Goal: Find contact information: Find contact information

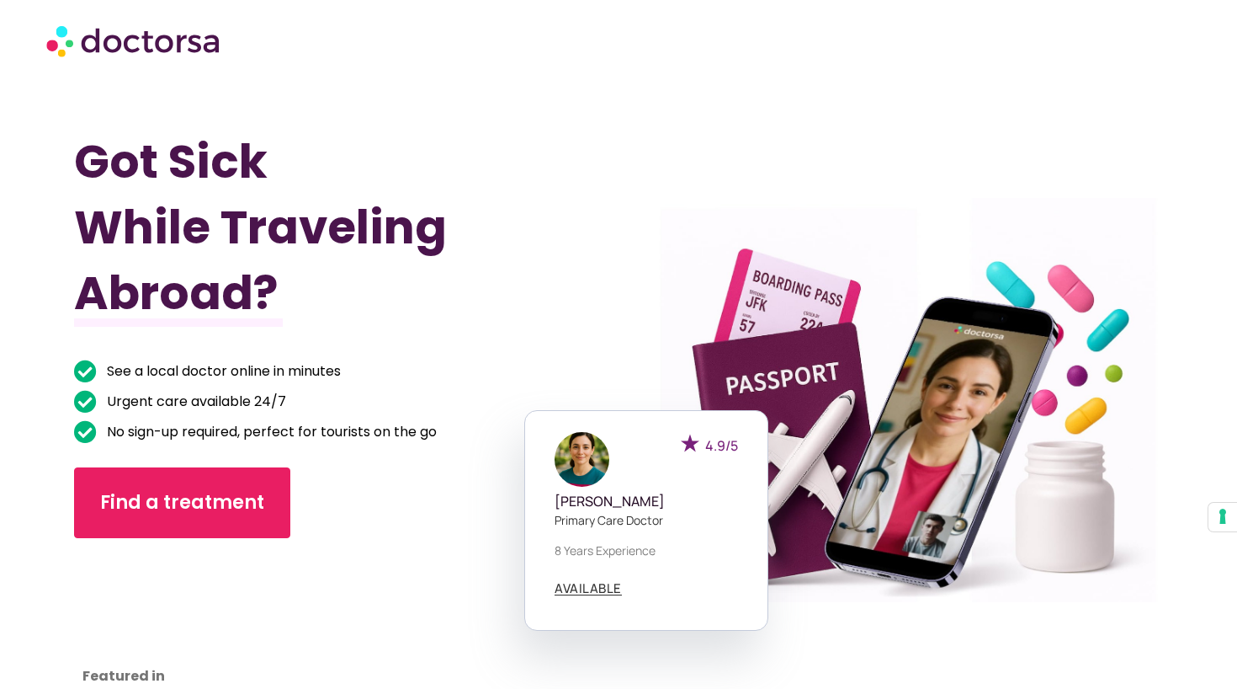
click at [364, 622] on div at bounding box center [305, 626] width 463 height 143
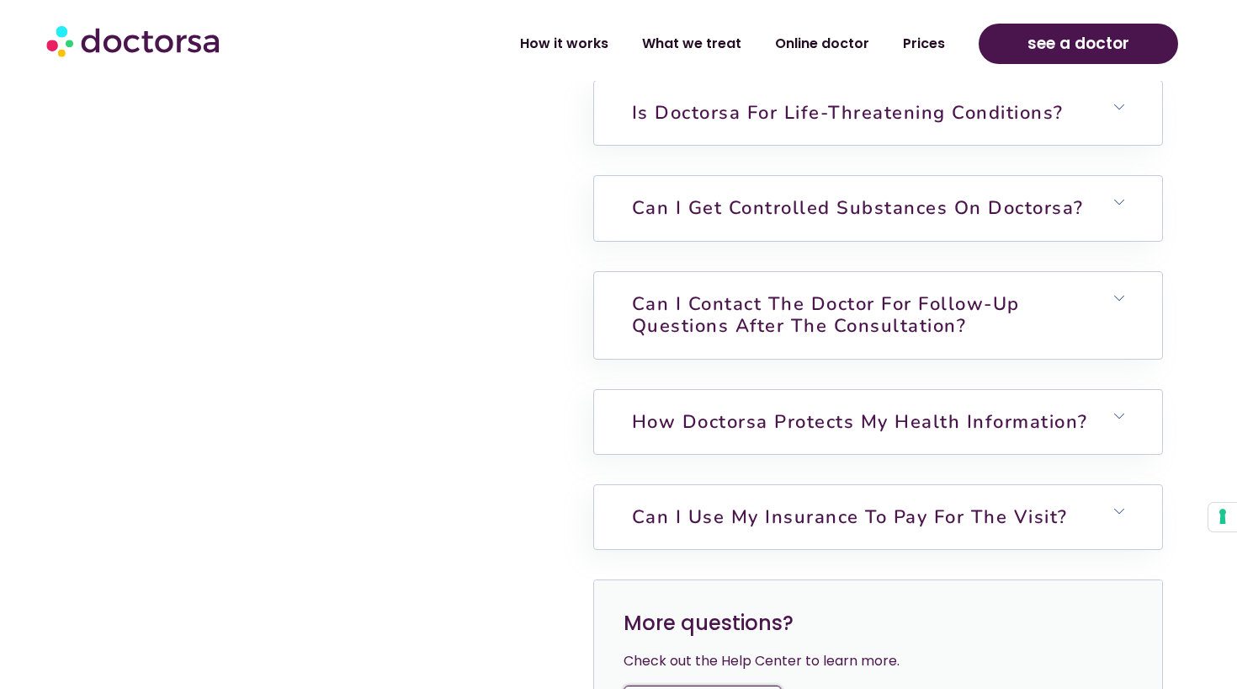
scroll to position [4581, 0]
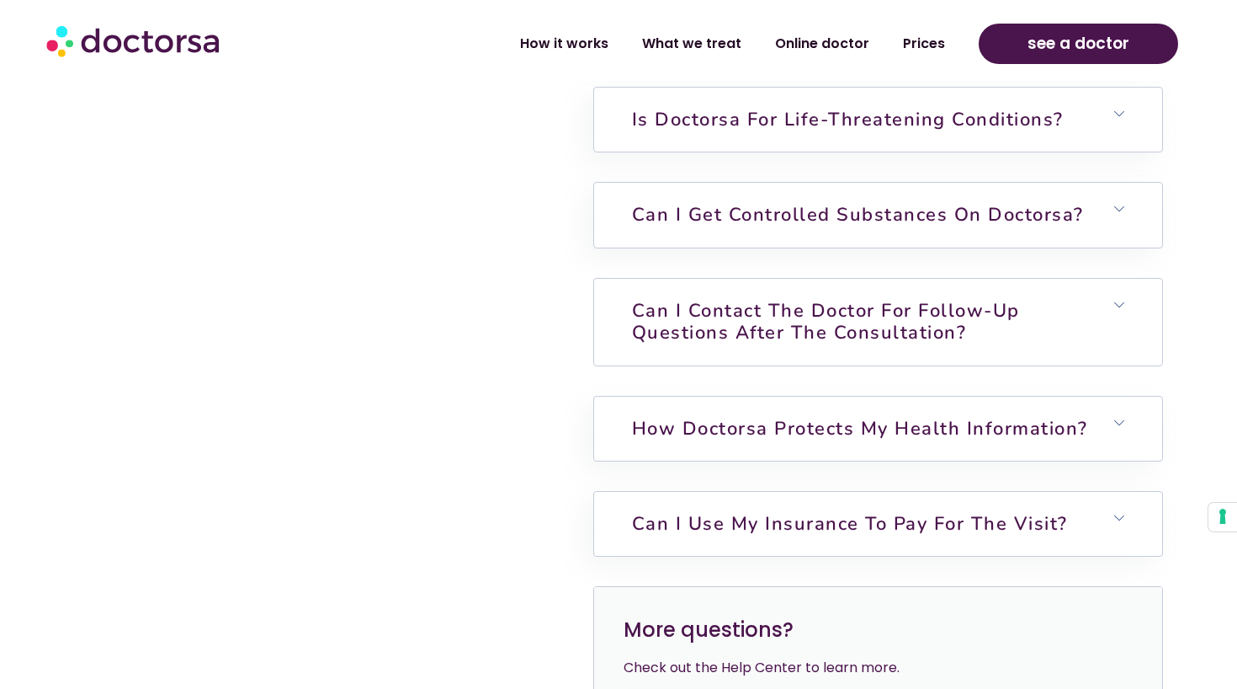
click at [895, 306] on link "Can I contact the doctor for follow-up questions after the consultation?" at bounding box center [826, 321] width 388 height 47
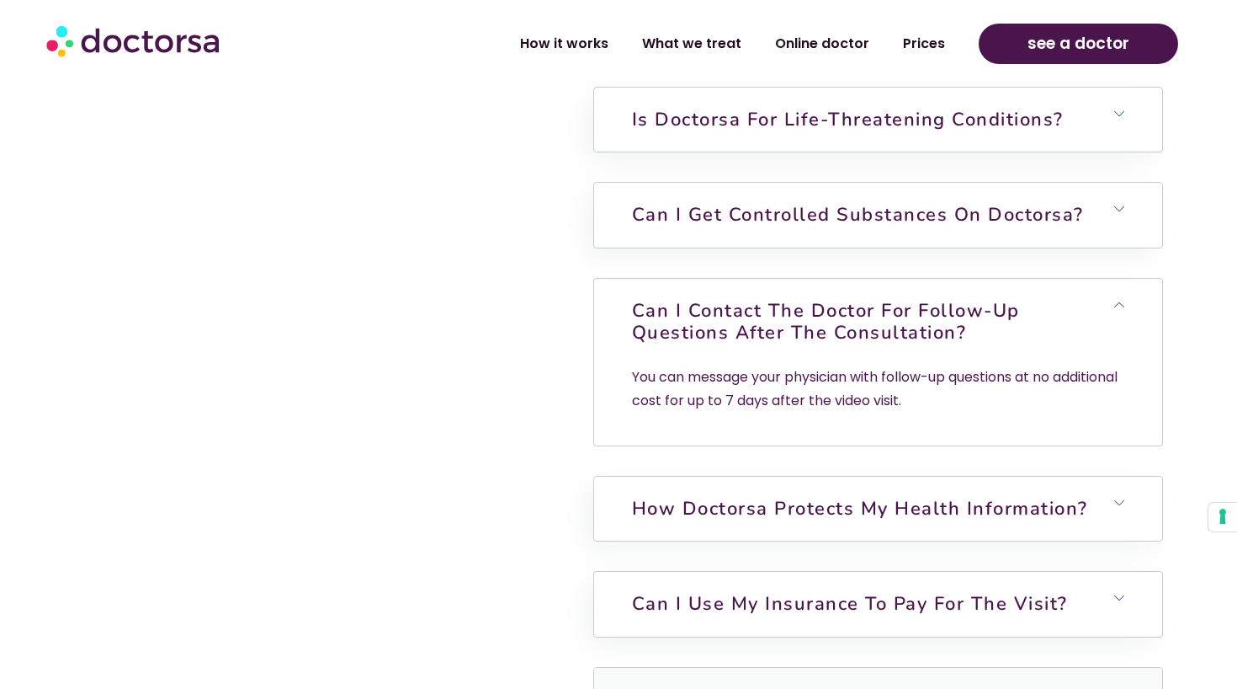
click at [1120, 300] on icon at bounding box center [1119, 305] width 10 height 10
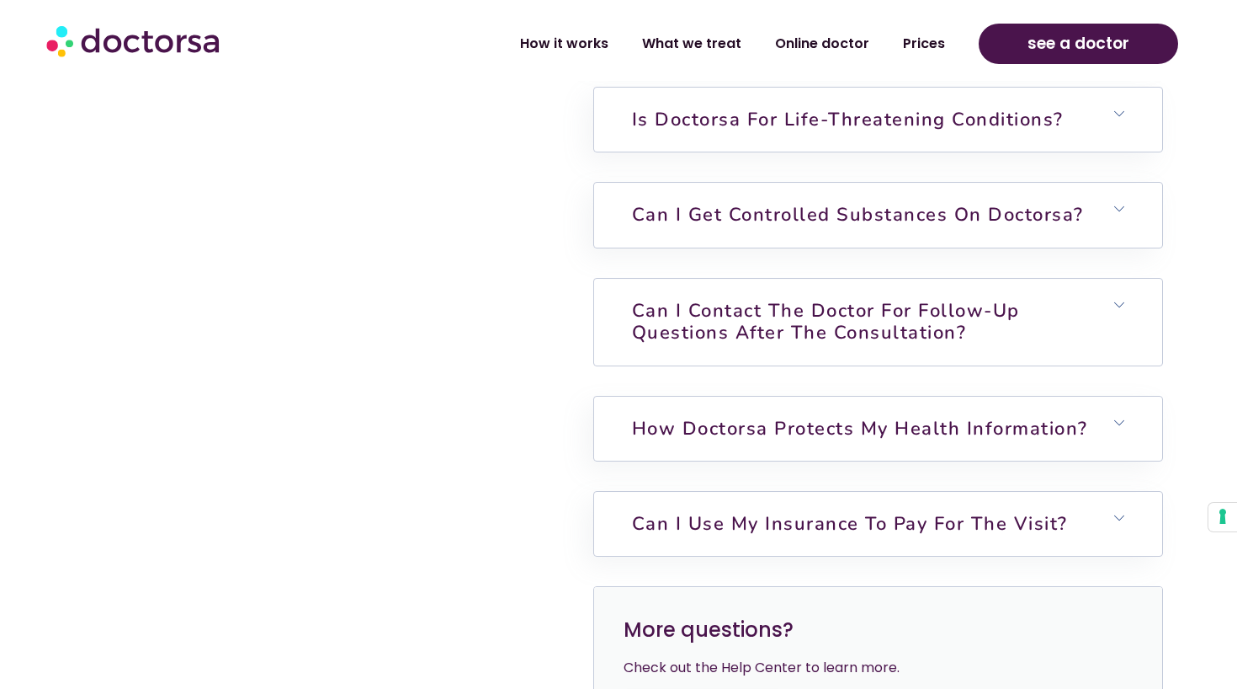
click at [880, 298] on link "Can I contact the doctor for follow-up questions after the consultation?" at bounding box center [826, 321] width 388 height 47
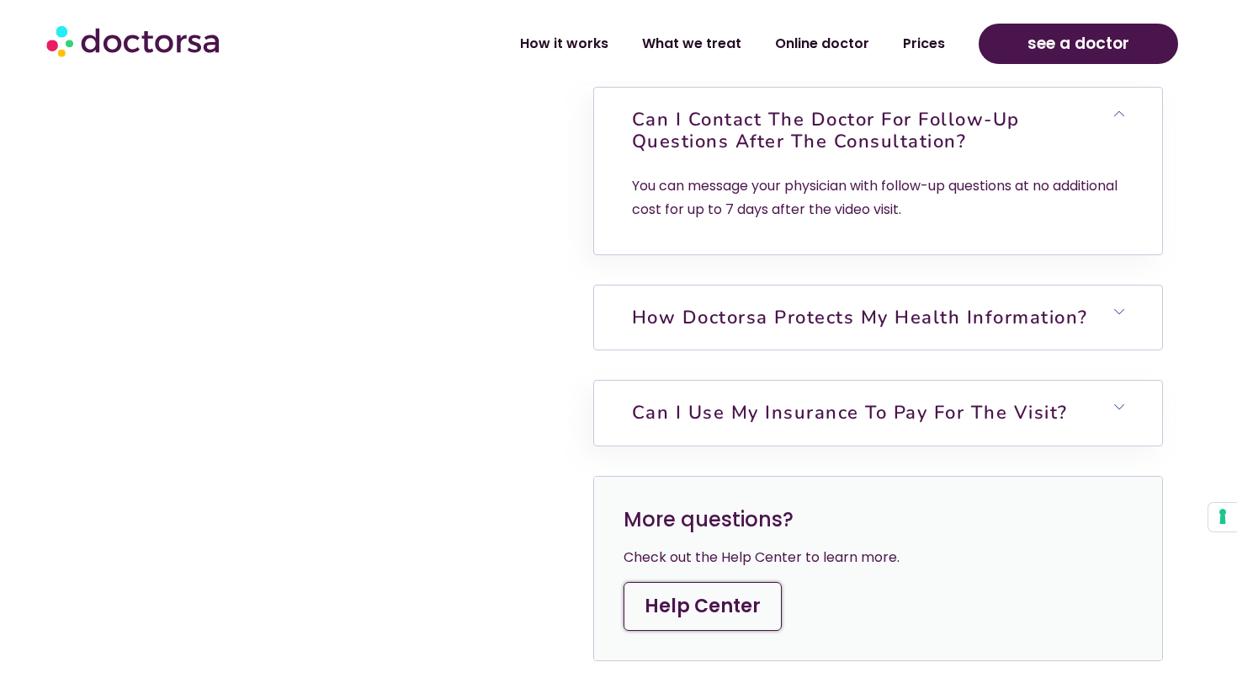
scroll to position [4773, 0]
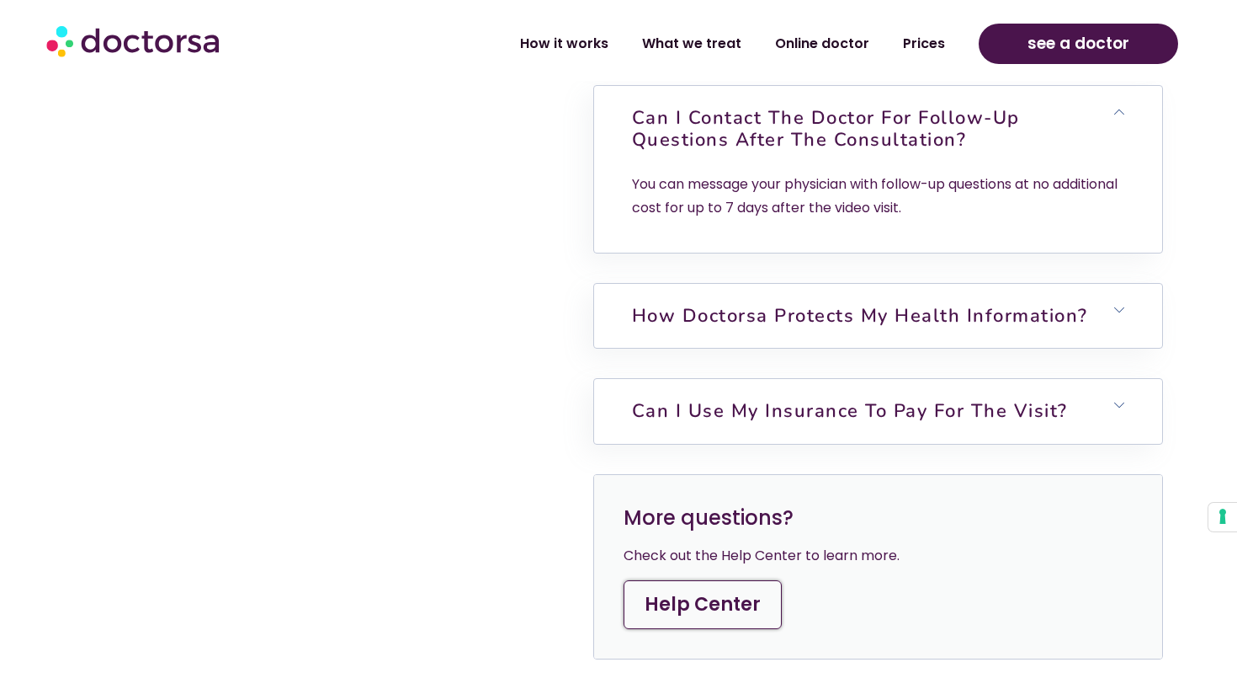
click at [725, 588] on link "Help Center" at bounding box center [703, 604] width 158 height 49
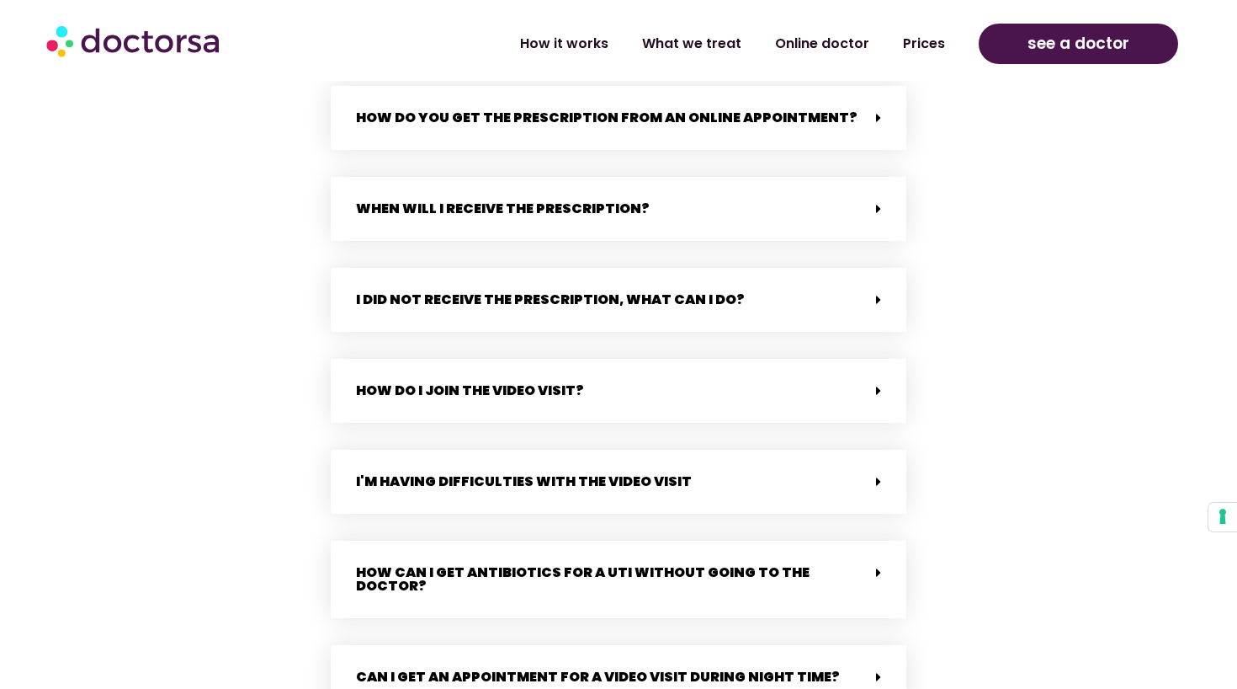
scroll to position [1375, 0]
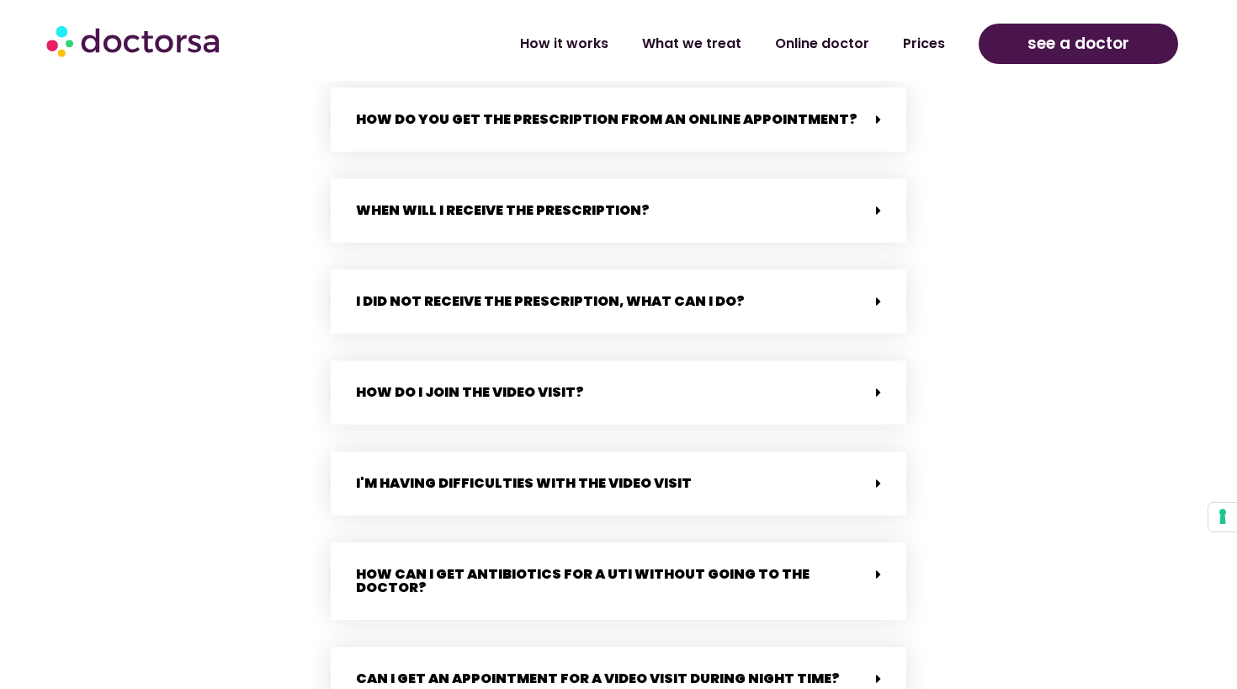
click at [646, 226] on div "When will i receive the prescription?" at bounding box center [619, 210] width 576 height 64
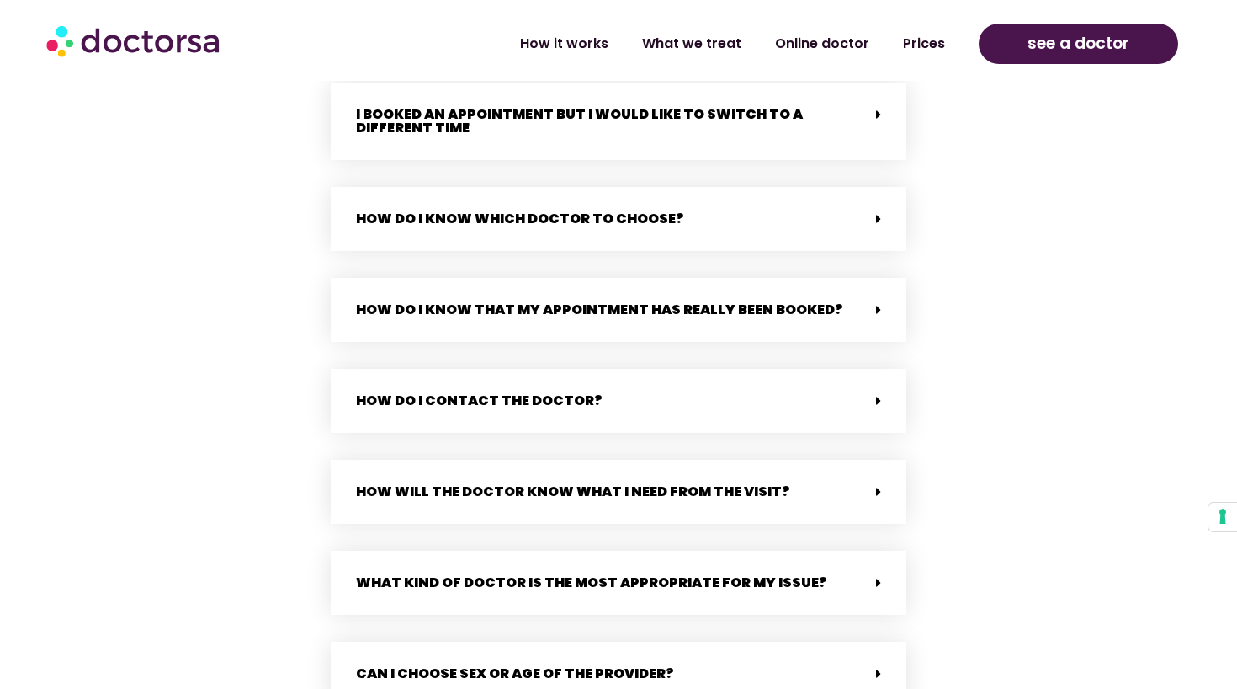
scroll to position [2983, 0]
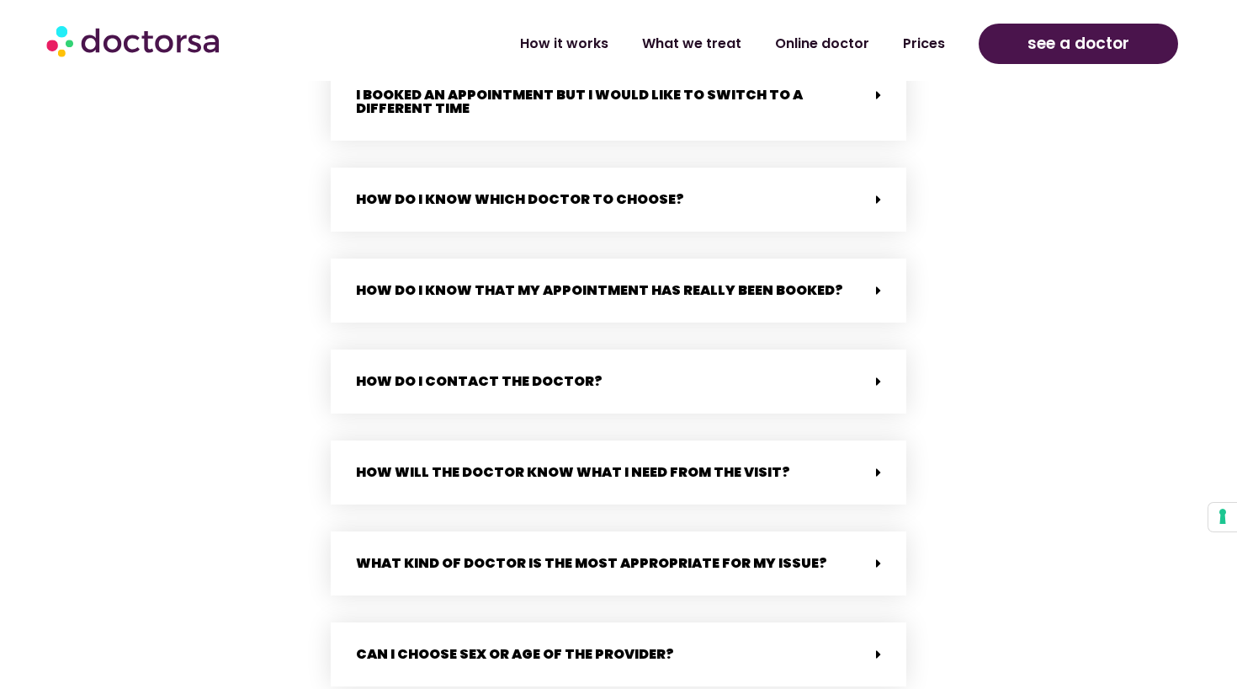
click at [564, 371] on link "How do I contact the doctor?" at bounding box center [479, 380] width 247 height 19
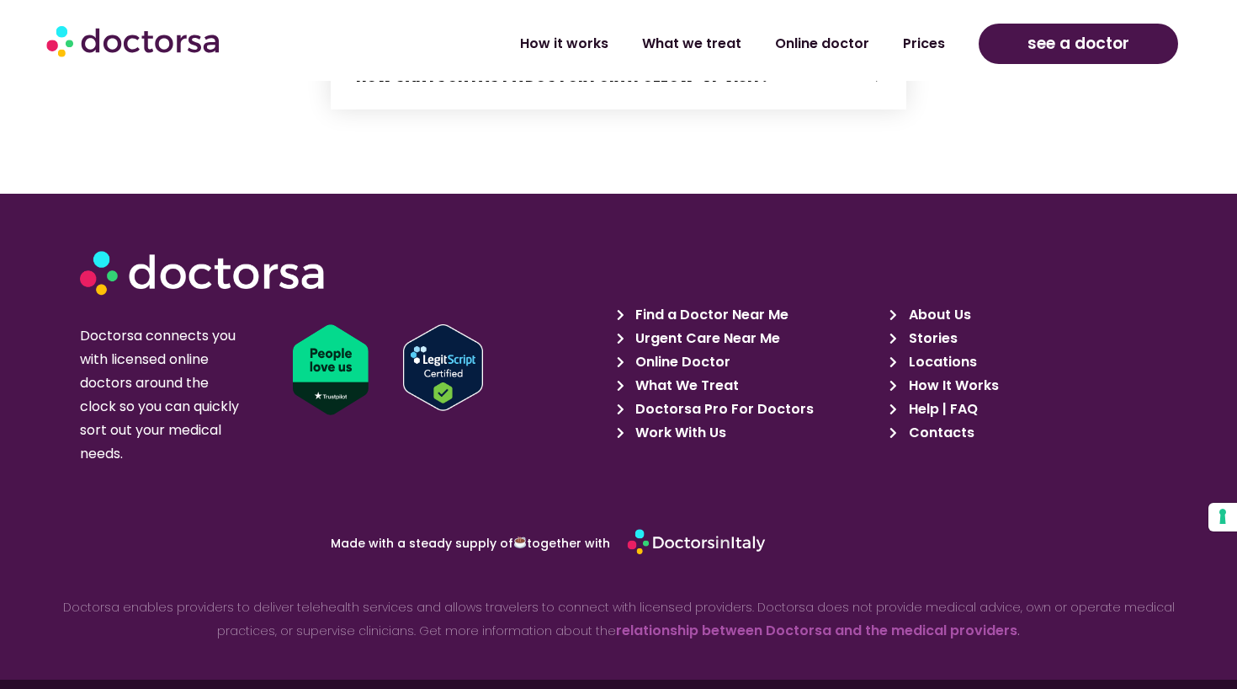
scroll to position [4003, 0]
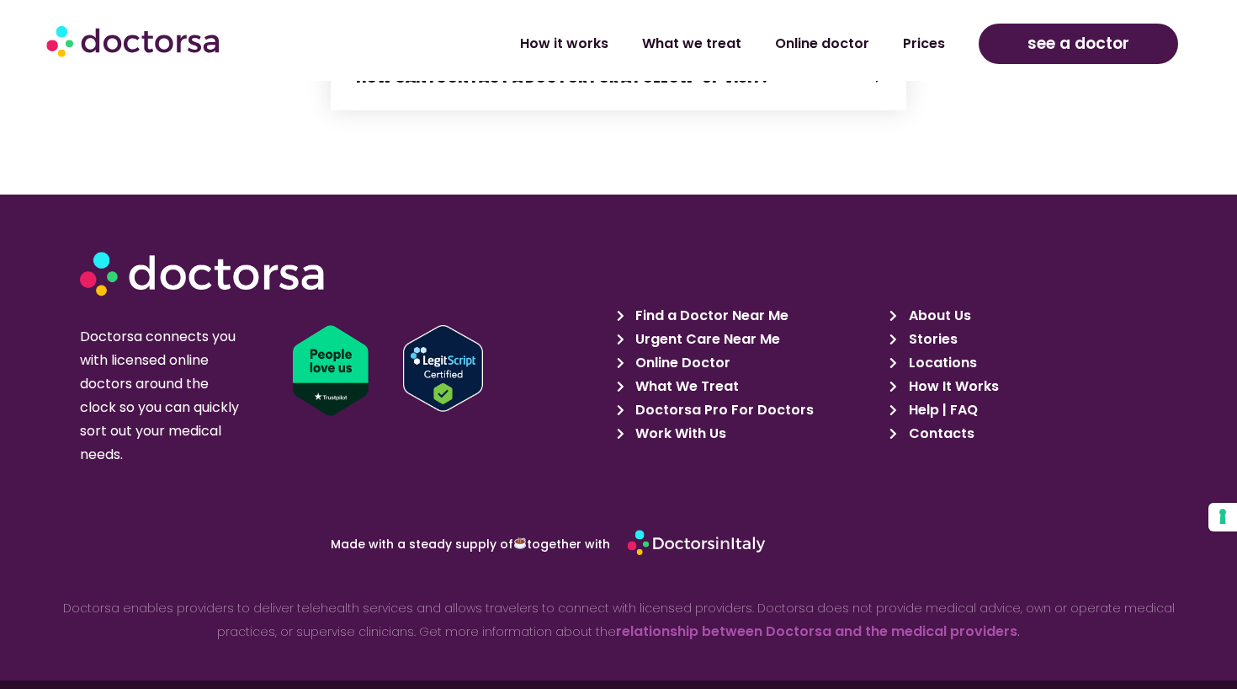
click at [673, 351] on span "Online Doctor" at bounding box center [680, 363] width 99 height 24
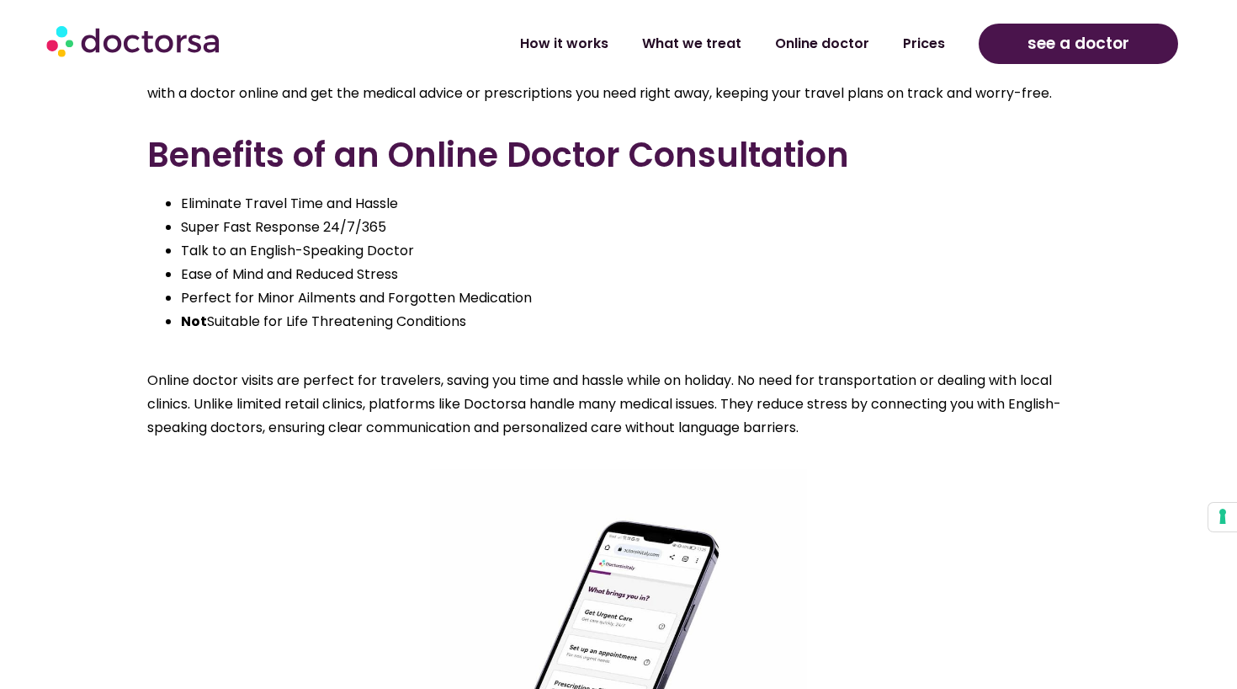
scroll to position [1271, 0]
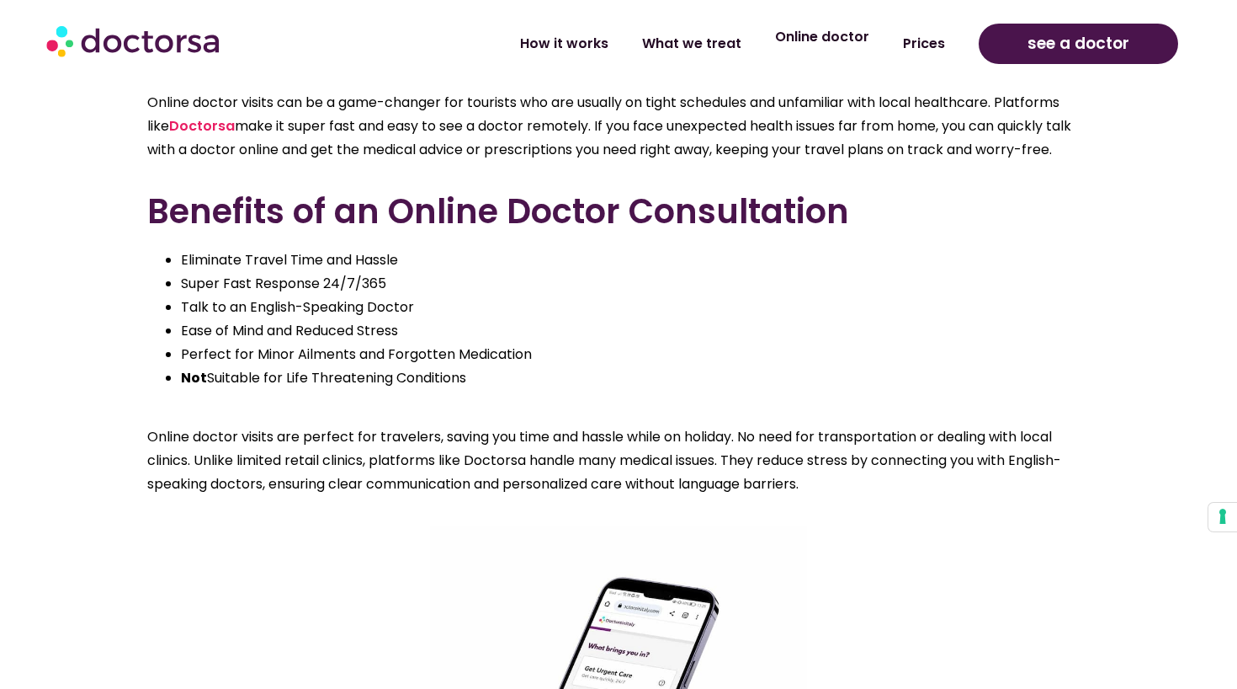
click at [806, 37] on link "Online doctor" at bounding box center [822, 37] width 128 height 39
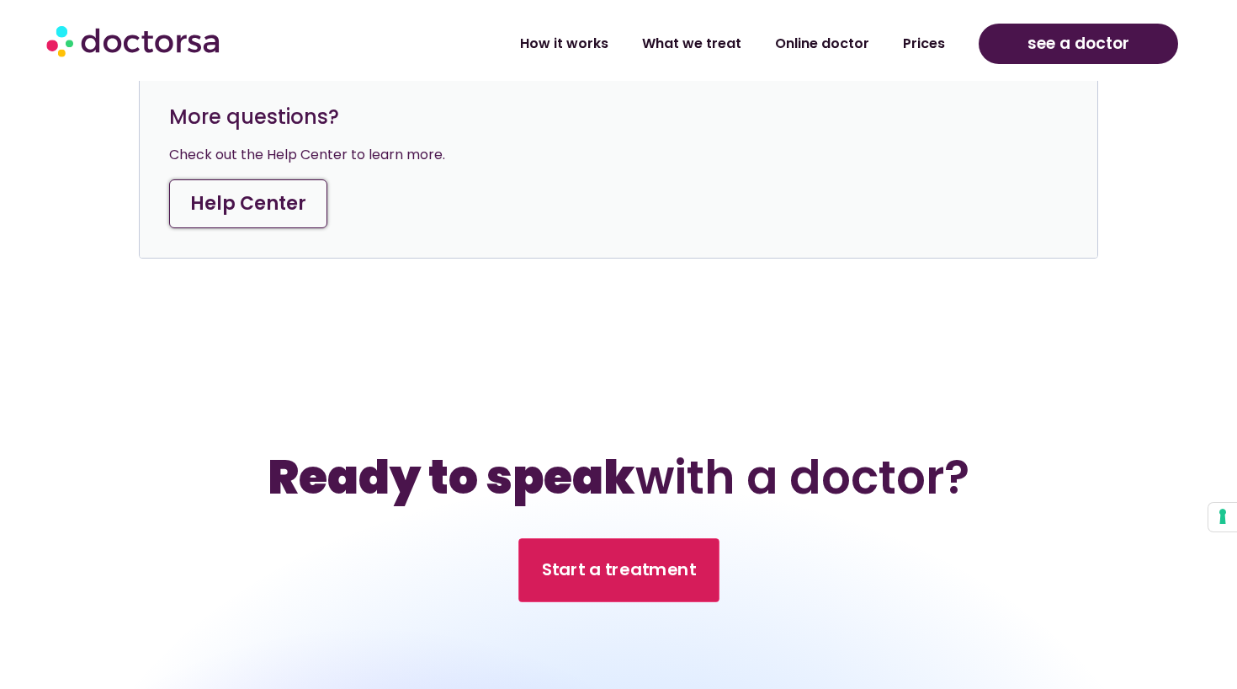
scroll to position [6321, 0]
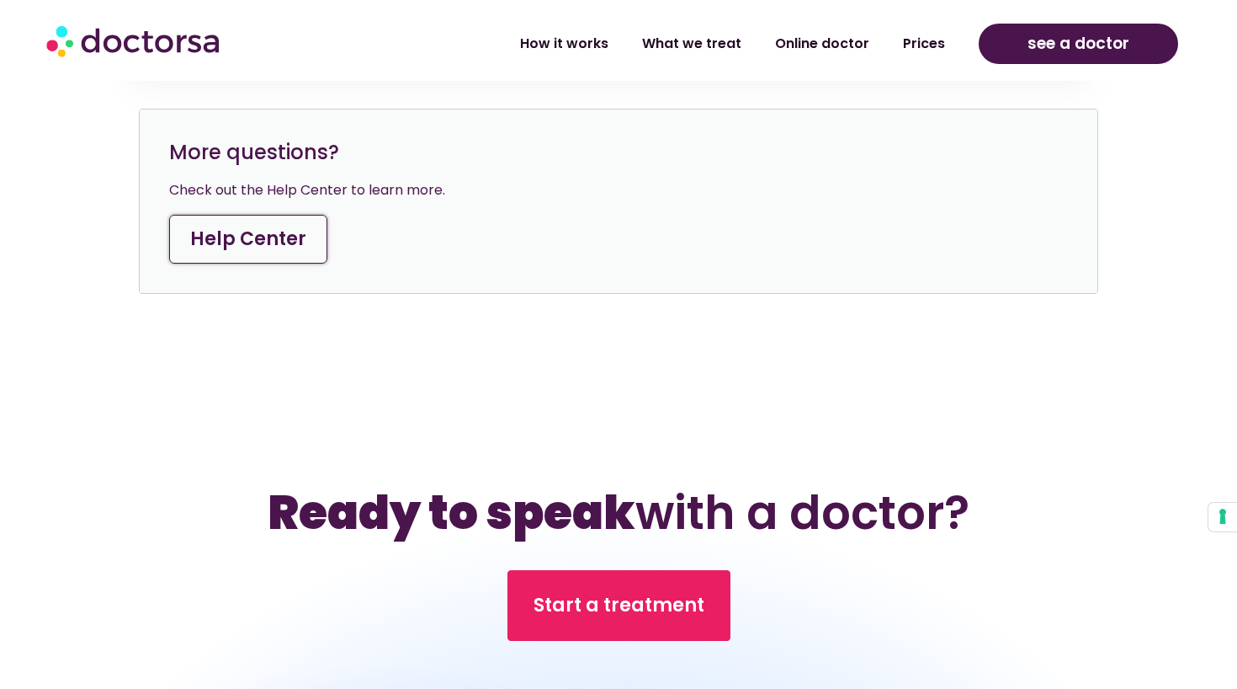
click at [248, 215] on link "Help Center" at bounding box center [248, 239] width 158 height 49
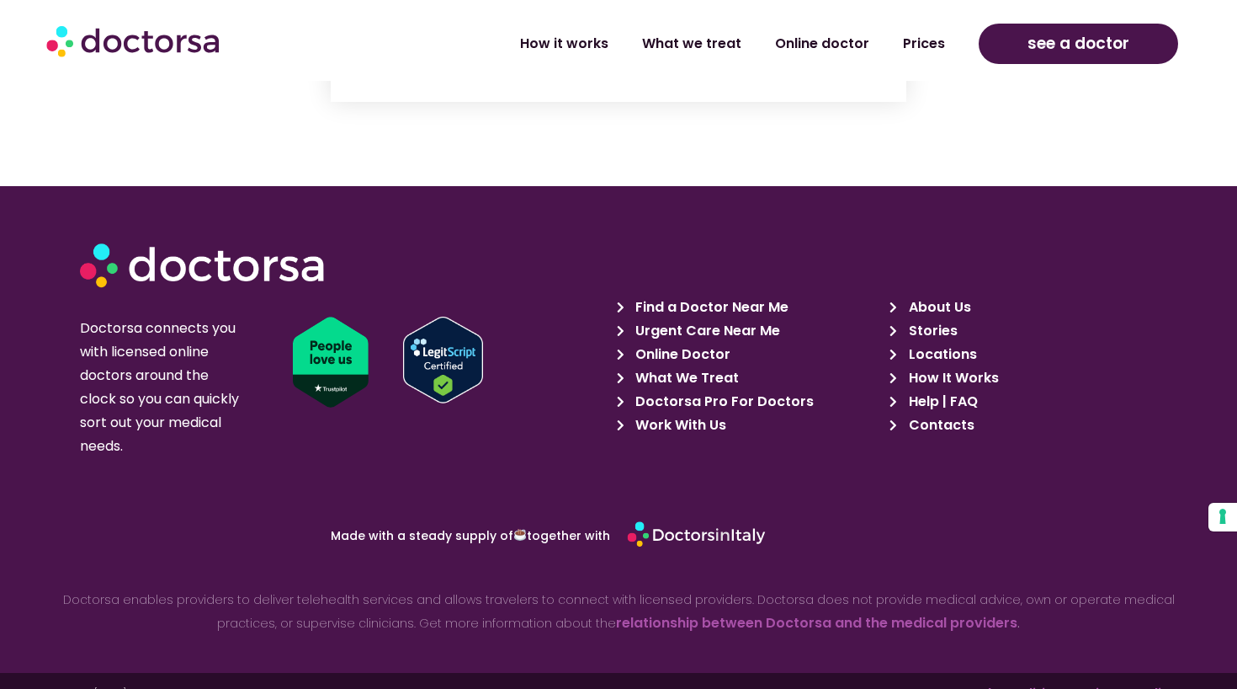
scroll to position [3657, 0]
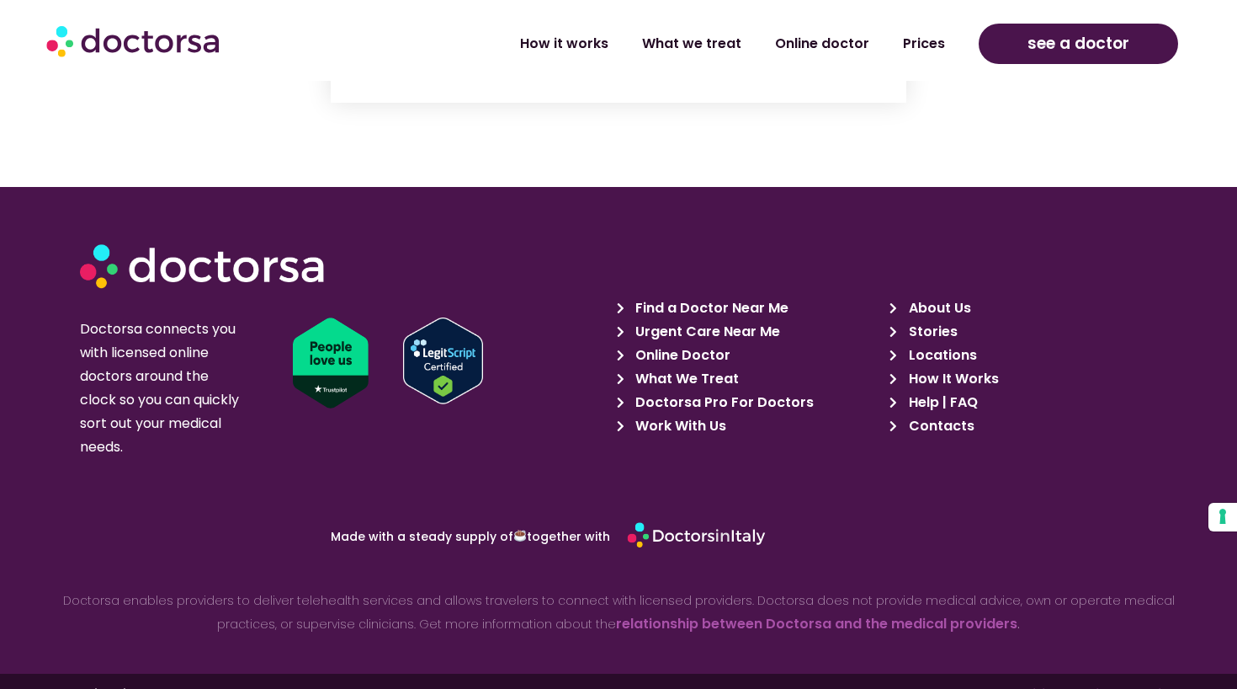
click at [928, 391] on span "Help | FAQ" at bounding box center [941, 403] width 73 height 24
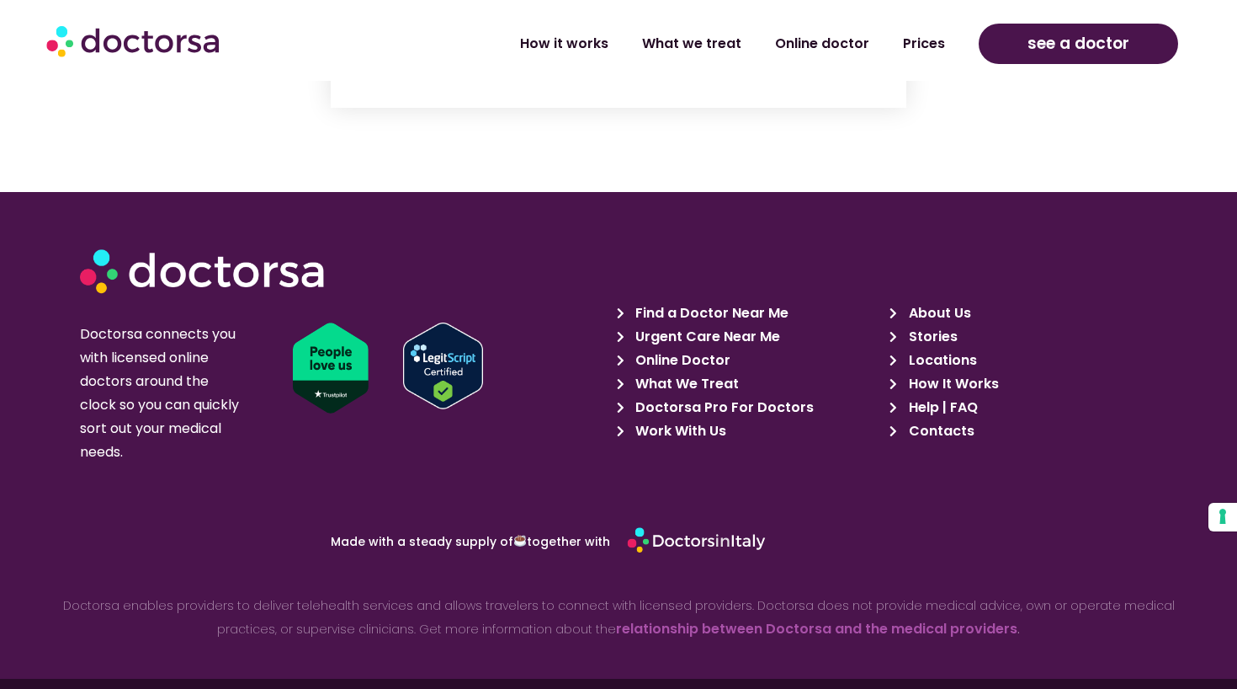
scroll to position [3649, 0]
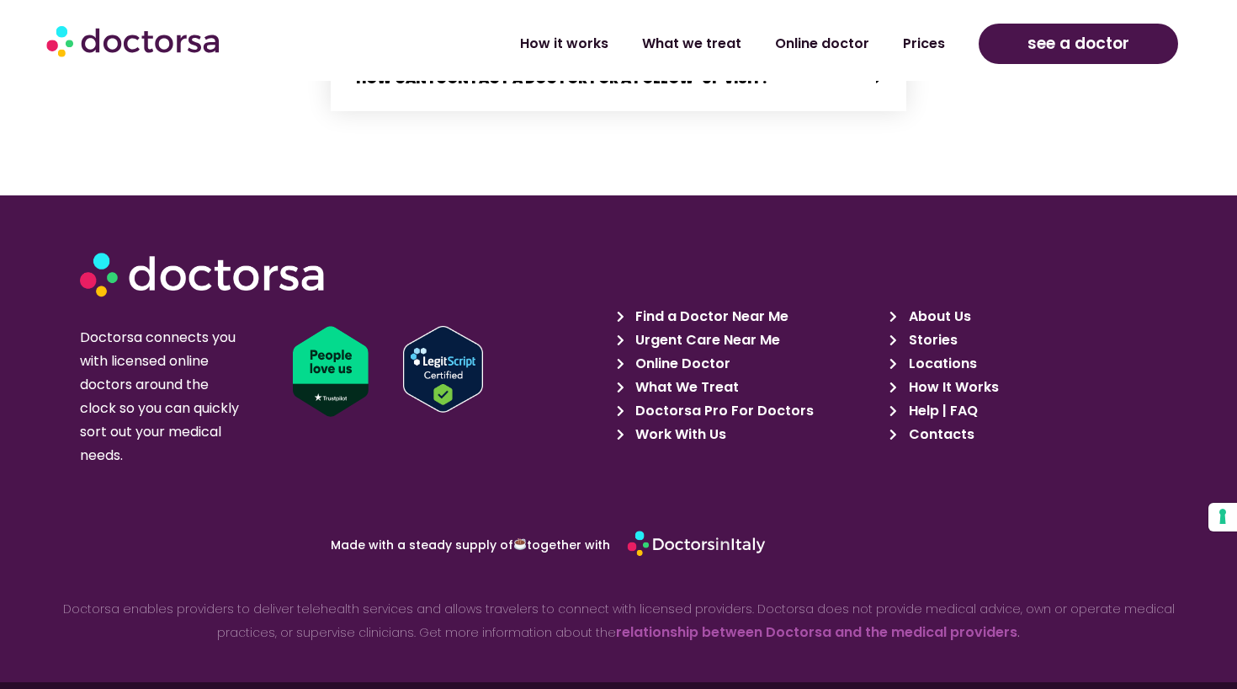
click at [928, 423] on span "Contacts" at bounding box center [940, 435] width 70 height 24
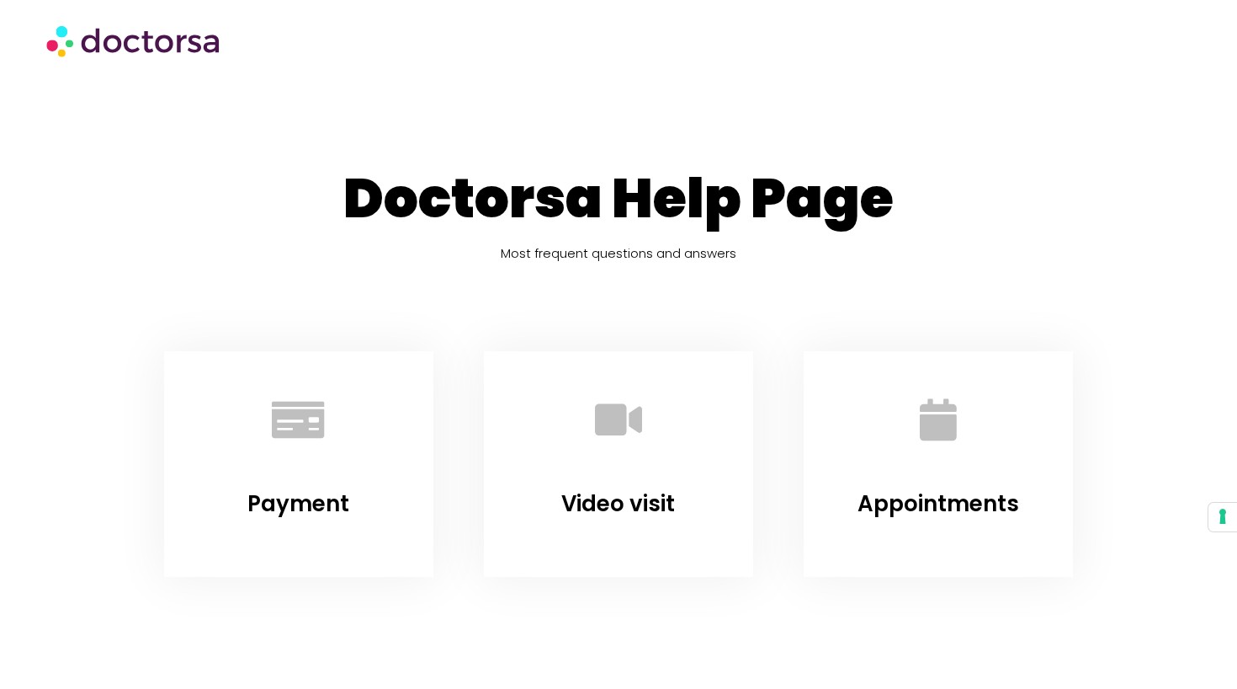
scroll to position [0, 0]
click at [193, 48] on img at bounding box center [134, 40] width 177 height 51
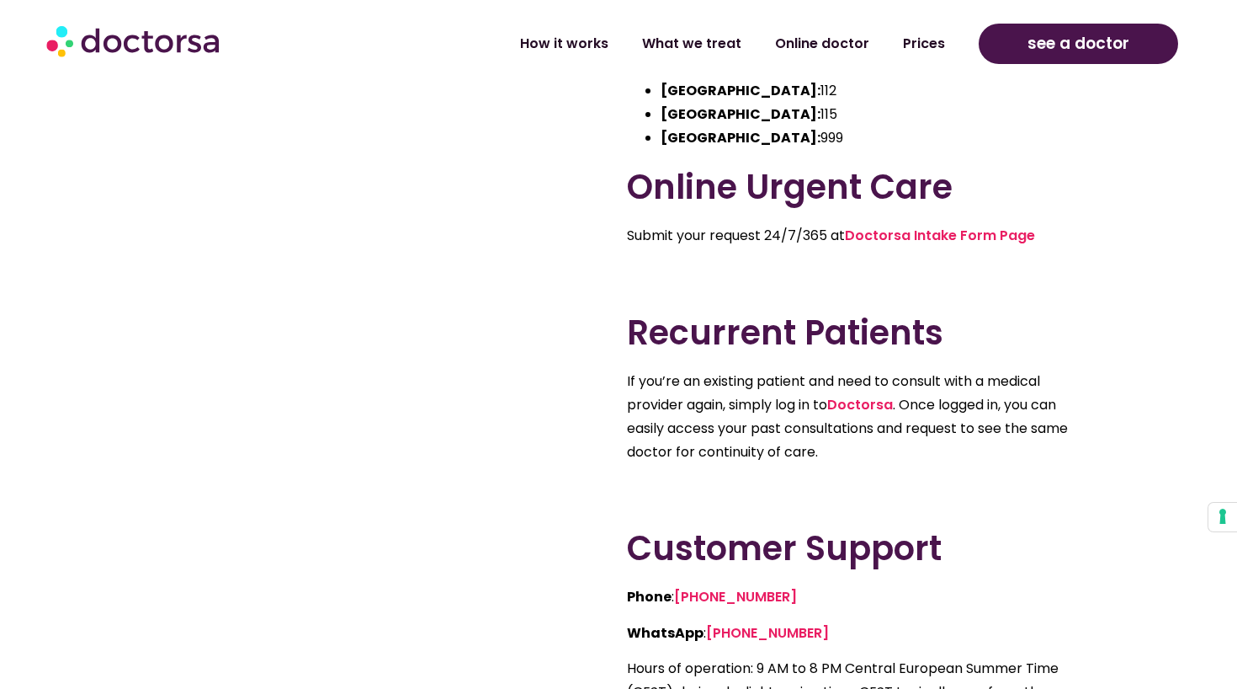
scroll to position [564, 0]
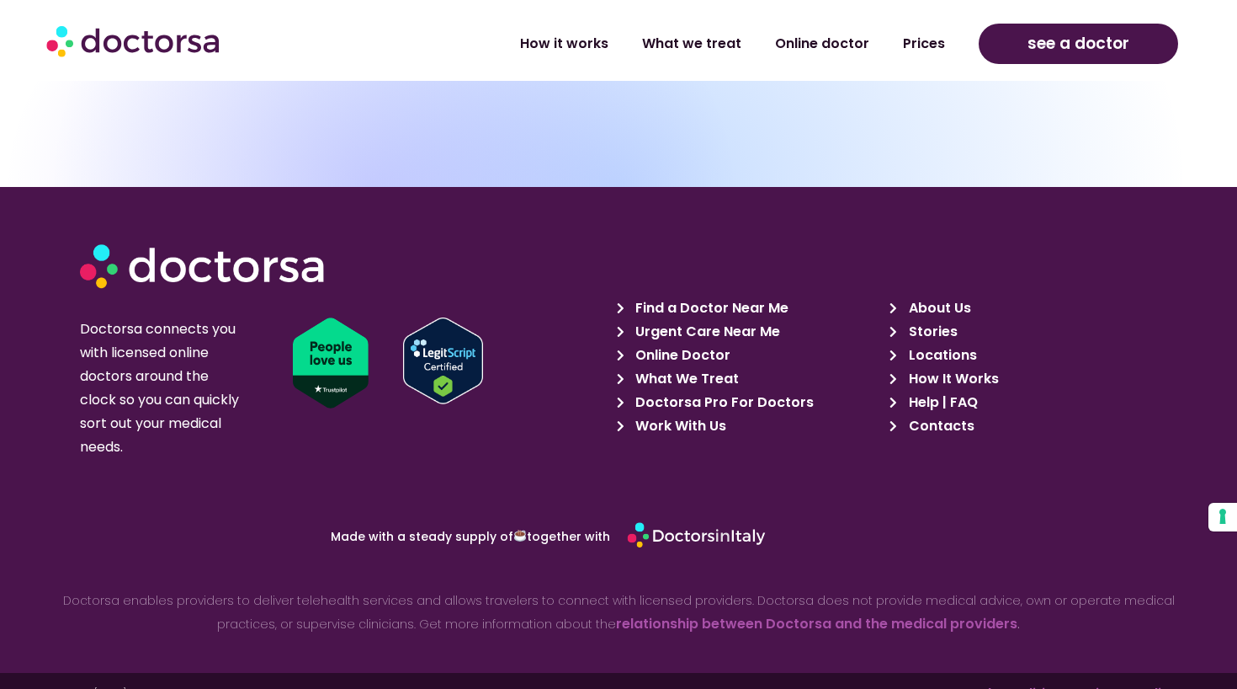
scroll to position [5804, 0]
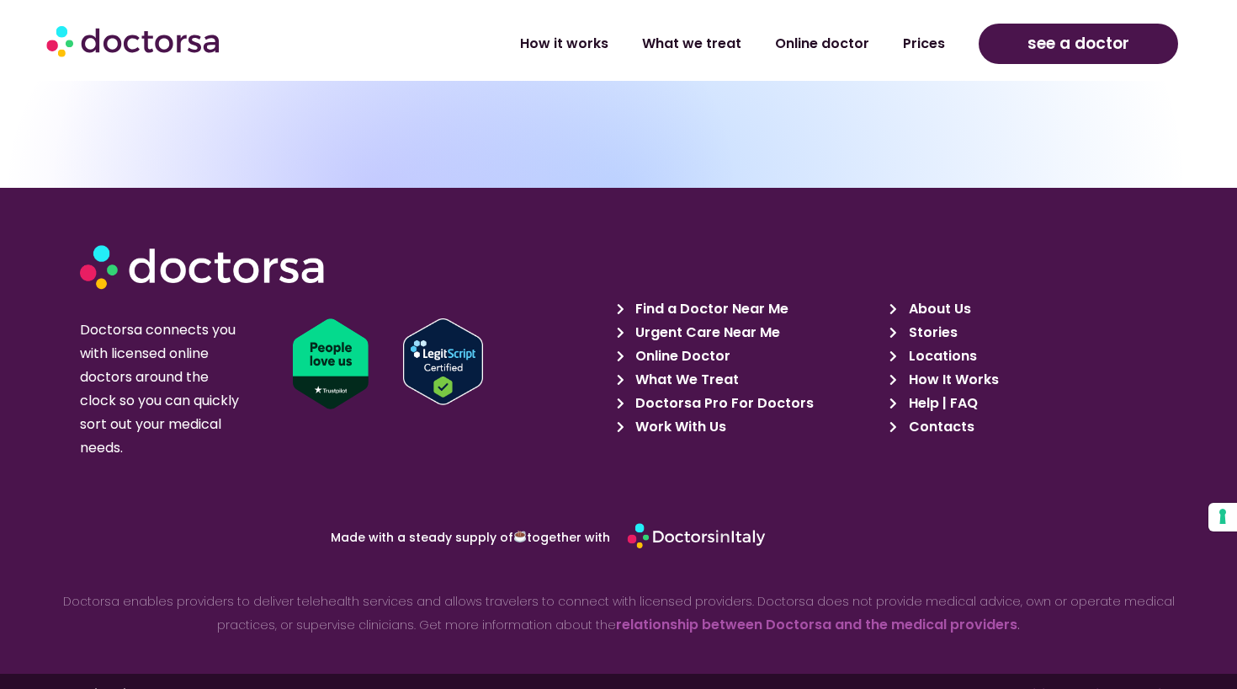
click at [931, 415] on span "Contacts" at bounding box center [940, 427] width 70 height 24
